Goal: Contribute content: Contribute content

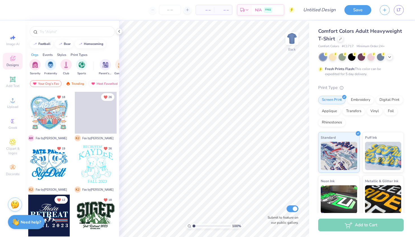
click at [395, 57] on div at bounding box center [362, 56] width 85 height 7
click at [393, 57] on div at bounding box center [390, 56] width 6 height 6
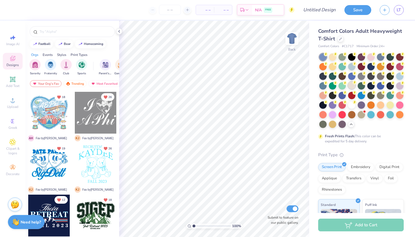
click at [352, 86] on div at bounding box center [351, 85] width 7 height 7
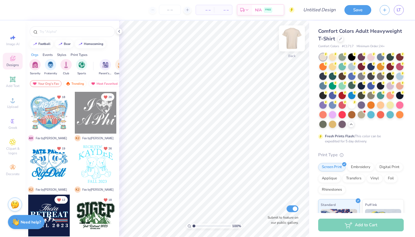
click at [293, 41] on img at bounding box center [292, 38] width 23 height 23
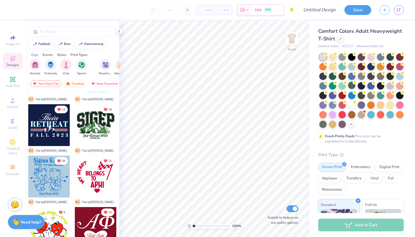
scroll to position [90, 0]
click at [76, 81] on div "Trending" at bounding box center [74, 83] width 23 height 7
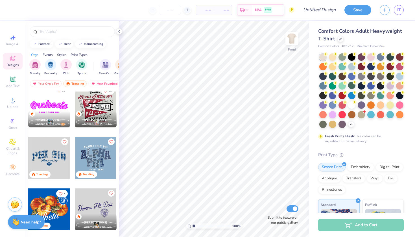
scroll to position [263, 0]
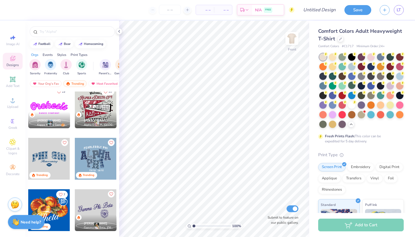
click at [99, 105] on div at bounding box center [96, 107] width 42 height 42
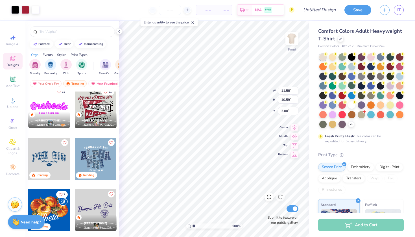
type input "3.57"
type input "12.81"
type input "11.72"
type input "4.33"
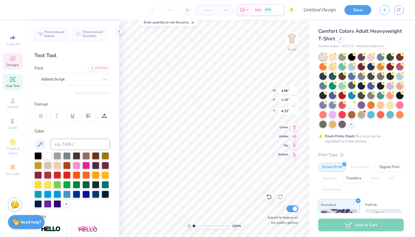
scroll to position [0, 1]
type textarea "elcome to"
type input "12.60"
type input "1.95"
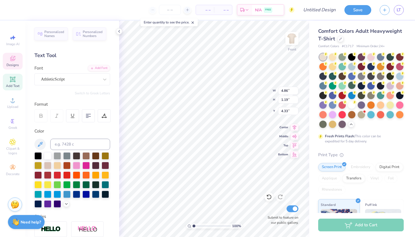
type input "5.60"
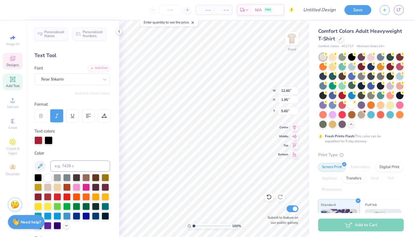
scroll to position [0, 1]
type textarea "Alpha Phi"
type textarea "A"
type textarea "aF"
type input "8.18"
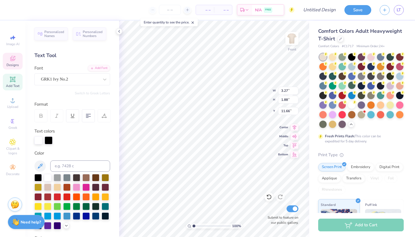
type input "1.18"
type input "14.20"
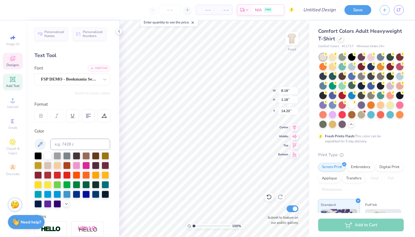
scroll to position [0, 2]
type textarea "PARENTS WEEKEND"
type input "10.97"
type input "0.78"
type input "14.61"
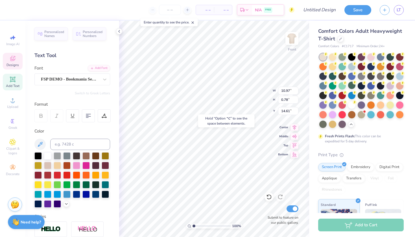
type input "8.22"
type input "0.43"
type input "15.62"
type textarea "[GEOGRAPHIC_DATA], [US_STATE]"
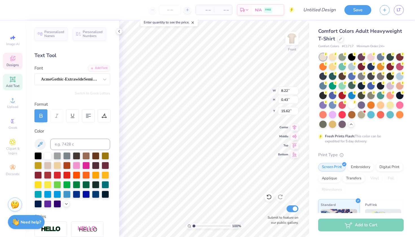
scroll to position [0, 3]
click at [11, 81] on icon at bounding box center [12, 79] width 4 height 4
type textarea "RED DRESS GALA"
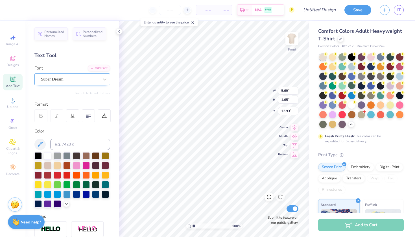
click at [87, 85] on div "Personalized Names Personalized Numbers Text Tool Add Font Font Super Dream Swi…" at bounding box center [72, 129] width 94 height 217
click at [106, 80] on icon at bounding box center [105, 80] width 6 height 6
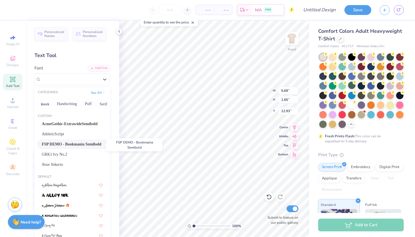
click at [68, 145] on span "FSP DEMO - Bookmania Semibold" at bounding box center [72, 144] width 60 height 6
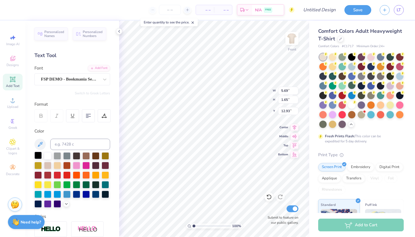
click at [38, 156] on div at bounding box center [37, 155] width 7 height 7
type input "6.65"
type input "0.54"
type input "10.04"
type input "6.59"
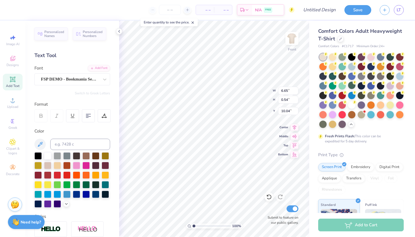
type input "1.42"
type input "9.61"
type input "5.60"
type input "1.20"
type input "9.66"
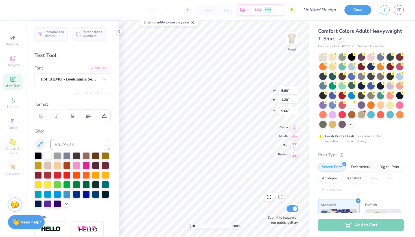
type input "5.64"
type input "0.83"
type input "9.76"
type input "16.30"
type input "10.97"
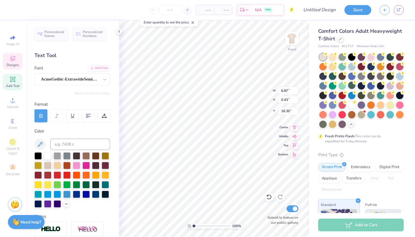
type input "0.78"
type input "15.02"
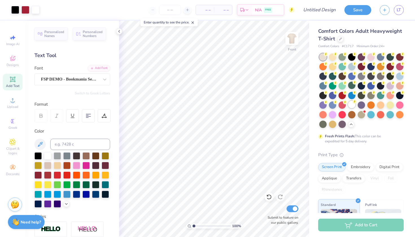
click at [352, 103] on div at bounding box center [351, 104] width 7 height 7
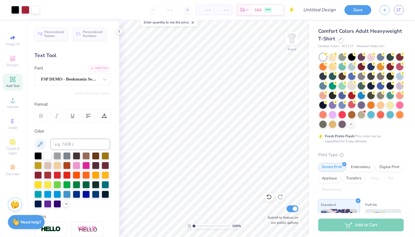
click at [352, 86] on div at bounding box center [351, 85] width 7 height 7
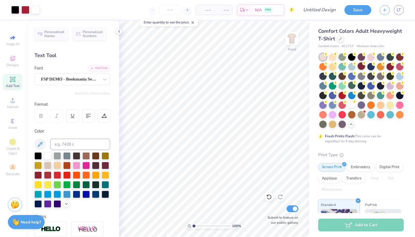
click at [362, 66] on div at bounding box center [361, 65] width 7 height 7
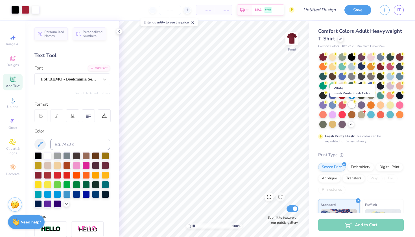
click at [352, 106] on div at bounding box center [351, 104] width 7 height 7
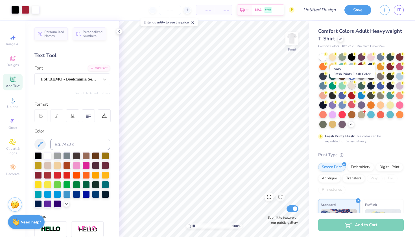
click at [352, 85] on div at bounding box center [351, 85] width 7 height 7
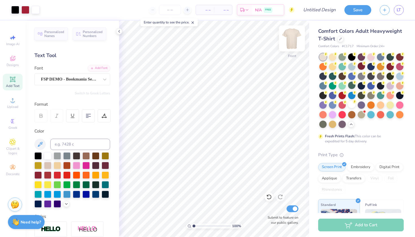
click at [295, 40] on img at bounding box center [292, 38] width 23 height 23
click at [16, 86] on span "Add Text" at bounding box center [13, 86] width 14 height 5
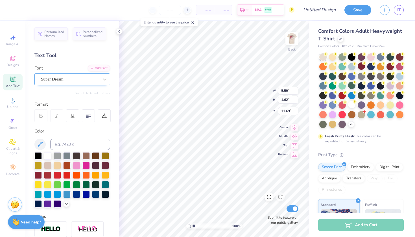
type textarea "ALPHA PHI"
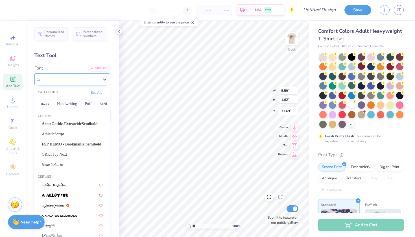
click at [59, 76] on span "Super Dream" at bounding box center [52, 79] width 23 height 7
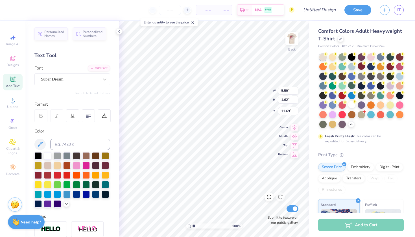
scroll to position [0, 1]
click at [39, 154] on div at bounding box center [37, 155] width 7 height 7
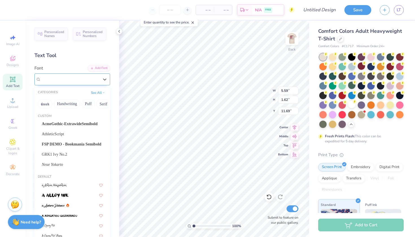
click at [67, 75] on div "Super Dream" at bounding box center [69, 79] width 59 height 9
click at [59, 145] on span "FSP DEMO - Bookmania Semibold" at bounding box center [72, 144] width 60 height 6
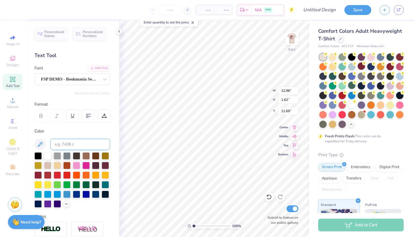
type input "6.47"
type input "0.81"
type input "7.98"
type input "4.52"
type input "0.56"
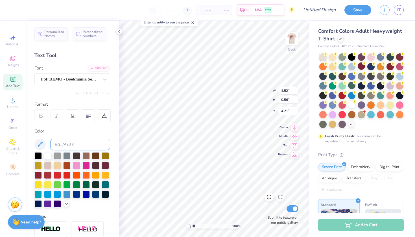
type input "4.17"
click at [106, 165] on div at bounding box center [105, 164] width 7 height 7
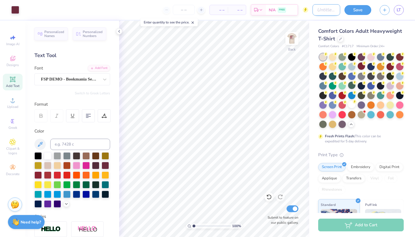
click at [316, 7] on input "Design Title" at bounding box center [327, 9] width 28 height 11
type input "RDG X PARENTS WEEKEND SHIRT?"
click at [359, 9] on button "Save" at bounding box center [358, 9] width 27 height 10
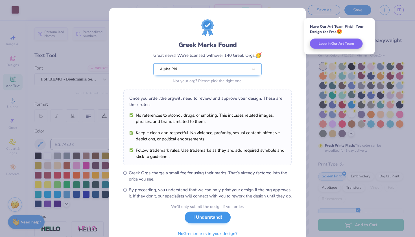
click at [200, 223] on button "I Understand!" at bounding box center [208, 218] width 46 height 12
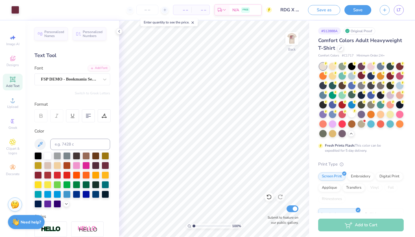
scroll to position [0, 0]
